Goal: Task Accomplishment & Management: Use online tool/utility

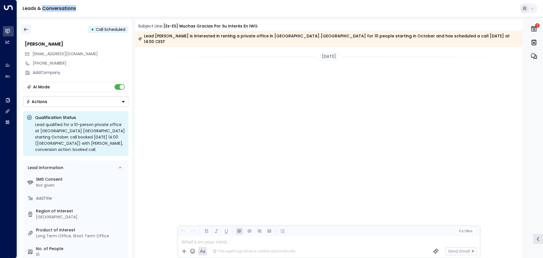
scroll to position [481, 0]
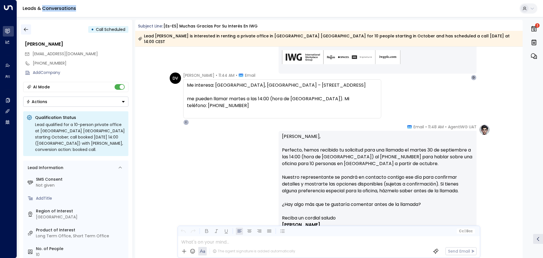
click at [28, 29] on icon "button" at bounding box center [26, 30] width 6 height 6
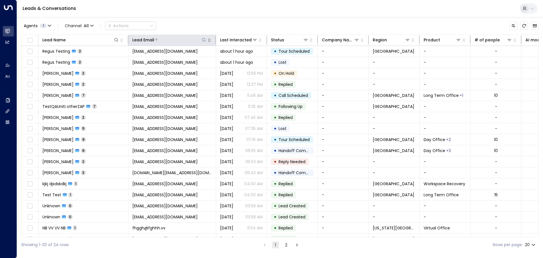
click at [204, 38] on icon at bounding box center [204, 40] width 4 height 4
type input "**********"
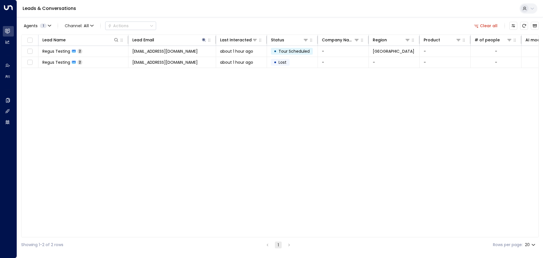
click at [202, 23] on div "Agents 1 Channel: All Actions Clear all" at bounding box center [280, 26] width 518 height 12
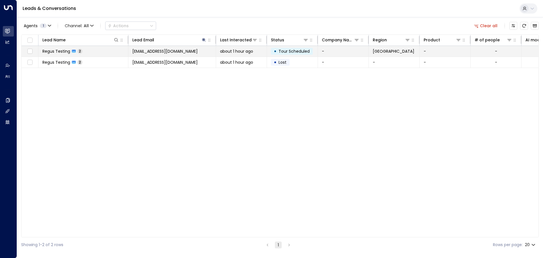
click at [61, 50] on span "Regus Testing" at bounding box center [56, 51] width 28 height 6
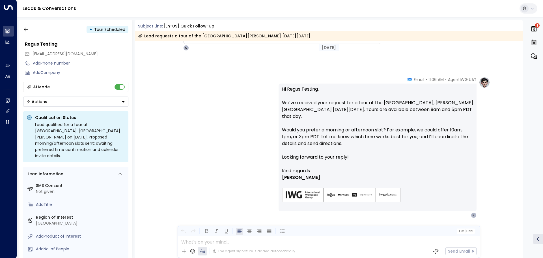
scroll to position [381, 0]
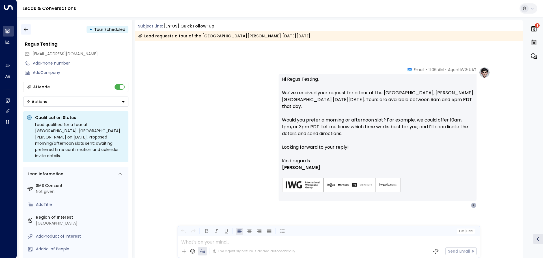
click at [25, 31] on icon "button" at bounding box center [26, 30] width 6 height 6
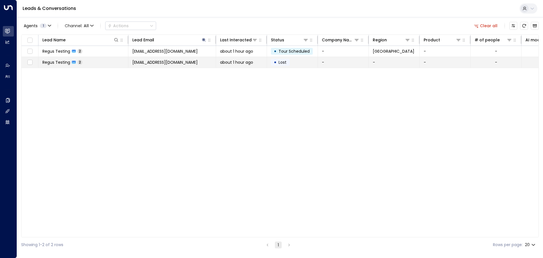
click at [54, 62] on span "Regus Testing" at bounding box center [56, 62] width 28 height 6
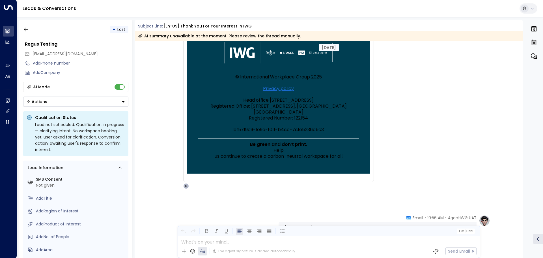
scroll to position [226, 0]
click at [26, 29] on icon "button" at bounding box center [26, 30] width 6 height 6
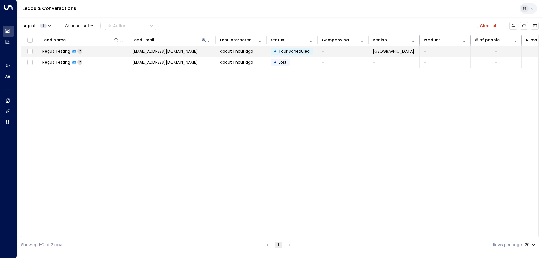
click at [59, 52] on span "Regus Testing" at bounding box center [56, 51] width 28 height 6
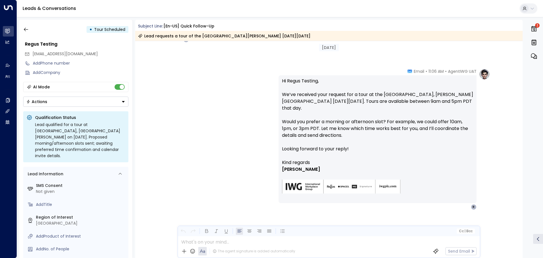
scroll to position [381, 0]
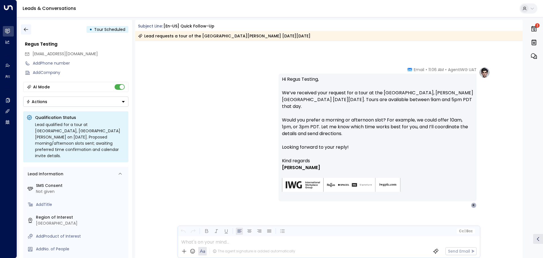
click at [25, 30] on icon "button" at bounding box center [26, 30] width 4 height 4
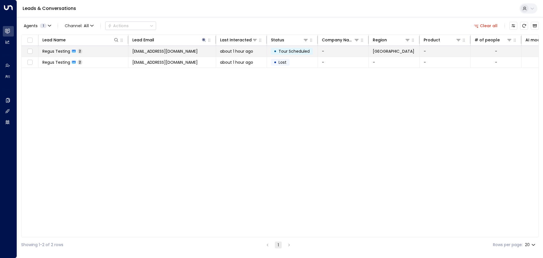
click at [55, 50] on span "Regus Testing" at bounding box center [56, 51] width 28 height 6
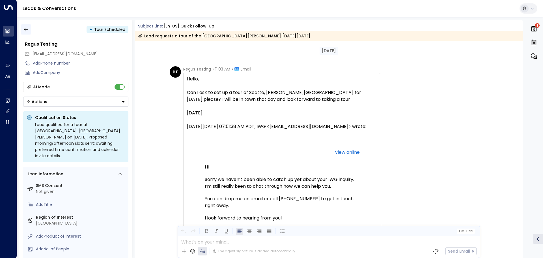
click at [25, 31] on icon "button" at bounding box center [26, 30] width 6 height 6
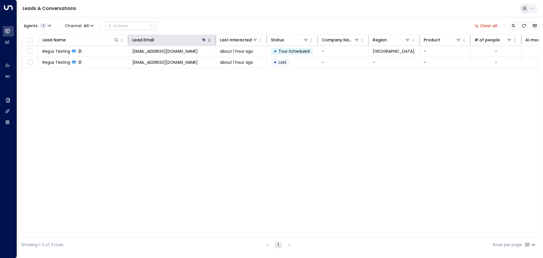
click at [208, 39] on icon "button" at bounding box center [209, 40] width 5 height 5
click at [209, 40] on icon "button" at bounding box center [209, 40] width 5 height 5
click at [203, 40] on icon at bounding box center [204, 40] width 4 height 4
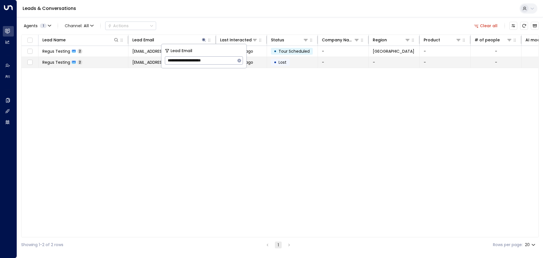
drag, startPoint x: 219, startPoint y: 61, endPoint x: 120, endPoint y: 61, distance: 98.4
click at [120, 61] on body "**********" at bounding box center [271, 126] width 543 height 252
drag, startPoint x: 221, startPoint y: 61, endPoint x: 154, endPoint y: 61, distance: 67.6
click at [154, 61] on body "**********" at bounding box center [271, 126] width 543 height 252
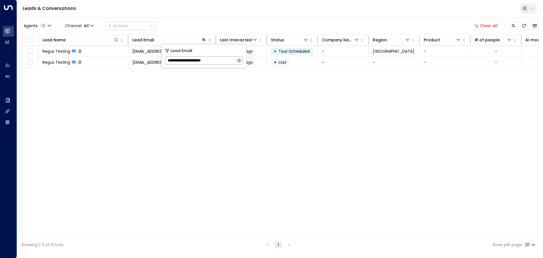
click at [193, 61] on input "**********" at bounding box center [200, 60] width 71 height 10
type input "**********"
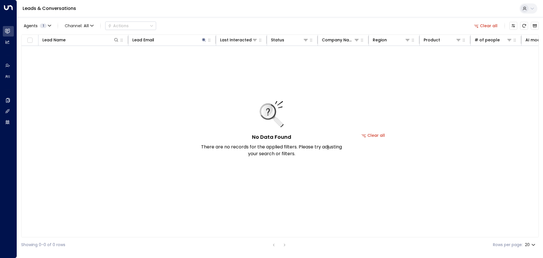
click at [207, 25] on div "Agents 1 Channel: All Actions Clear all" at bounding box center [280, 26] width 518 height 12
